Goal: Transaction & Acquisition: Purchase product/service

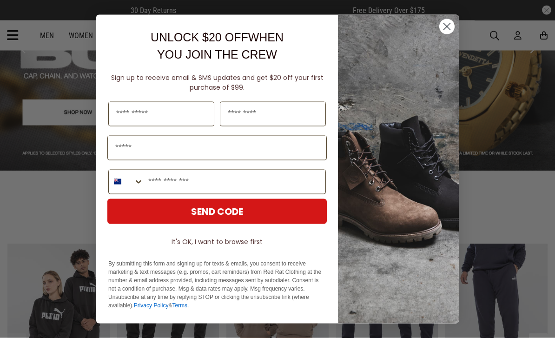
click at [448, 34] on circle "Close dialog" at bounding box center [446, 26] width 15 height 15
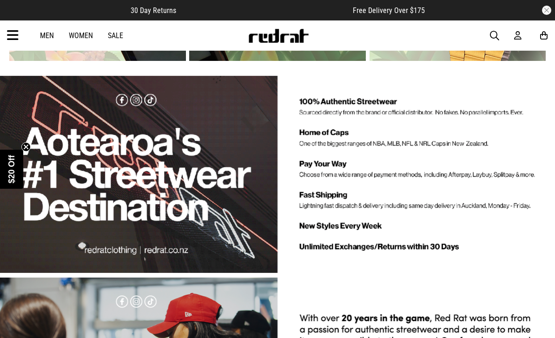
scroll to position [1964, 0]
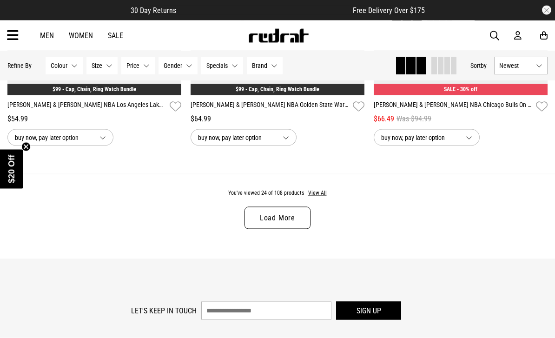
click at [287, 229] on link "Load More" at bounding box center [278, 218] width 66 height 22
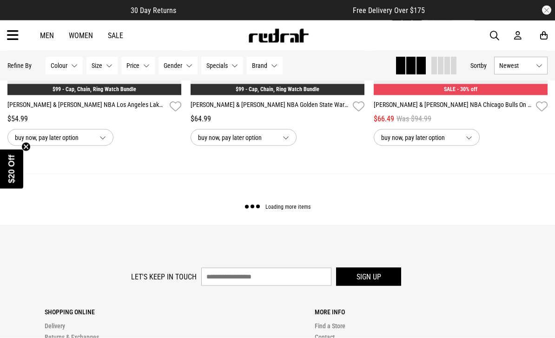
scroll to position [2499, 0]
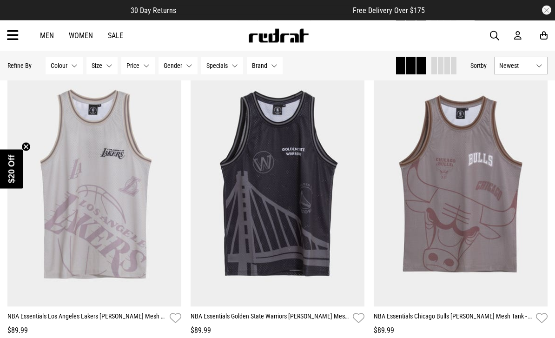
scroll to position [2913, 0]
click at [124, 256] on img at bounding box center [94, 185] width 174 height 244
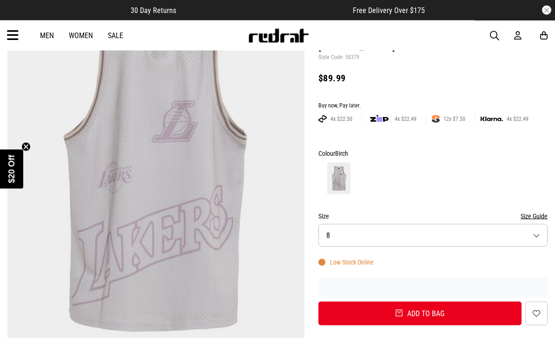
scroll to position [115, 0]
click at [214, 233] on img at bounding box center [156, 173] width 298 height 411
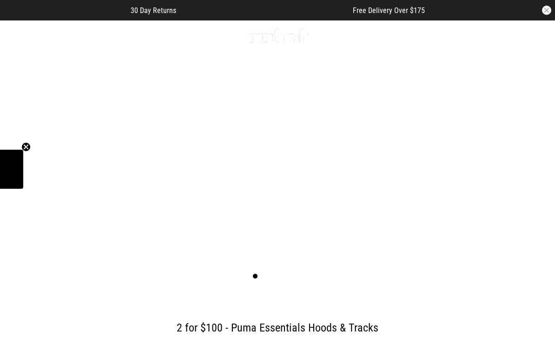
scroll to position [28, 0]
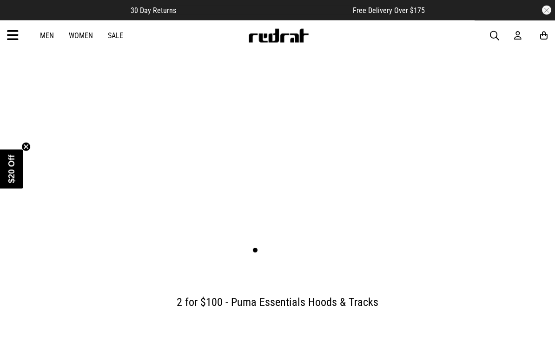
click at [492, 34] on span "button" at bounding box center [494, 35] width 9 height 11
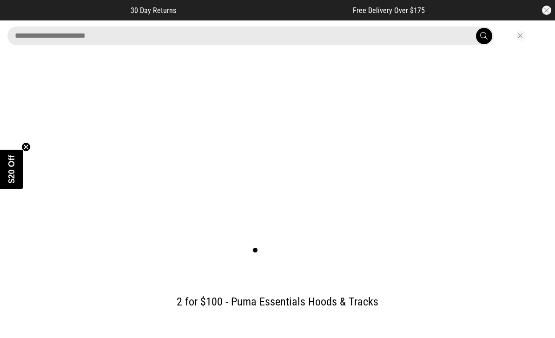
click at [411, 29] on input "search" at bounding box center [250, 36] width 486 height 19
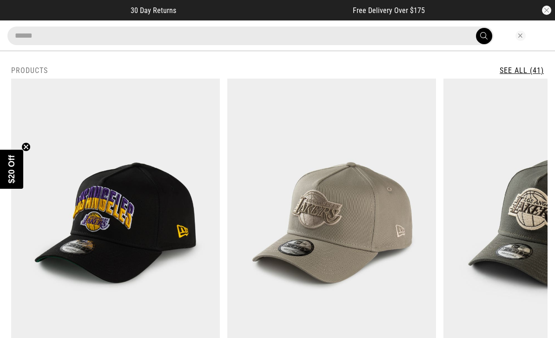
type input "******"
click at [484, 36] on button "submit" at bounding box center [484, 36] width 16 height 16
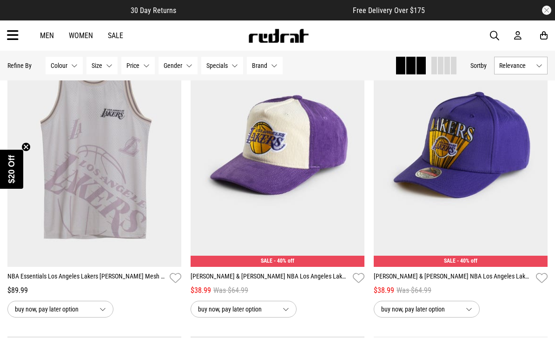
scroll to position [1999, 0]
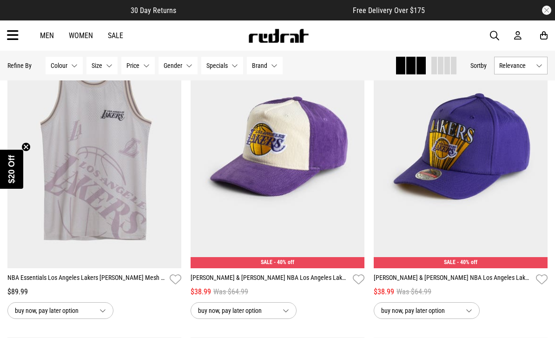
click at [114, 284] on link "NBA Essentials Los Angeles Lakers [PERSON_NAME] Mesh Tank - Youth" at bounding box center [86, 279] width 159 height 13
